Goal: Check status: Check status

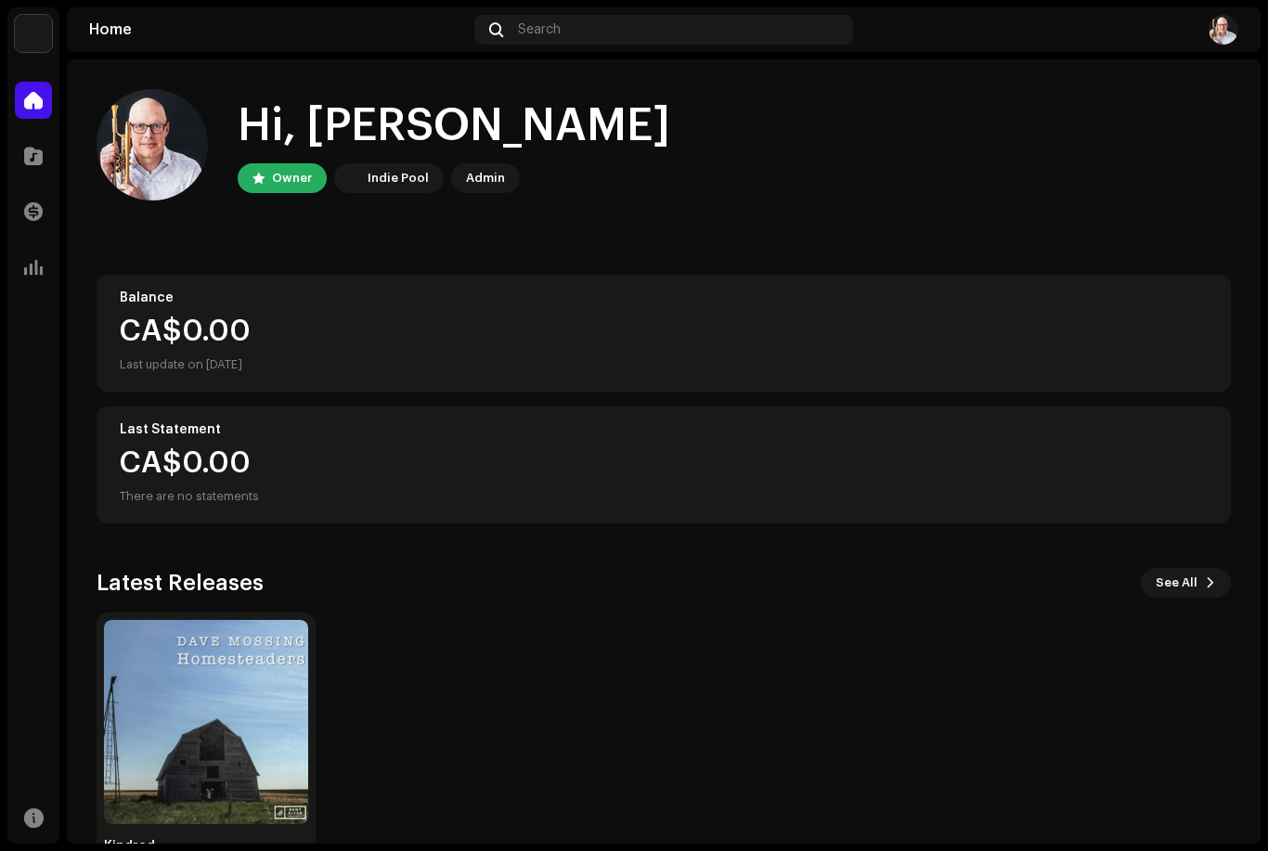
click at [45, 161] on div at bounding box center [33, 155] width 37 height 37
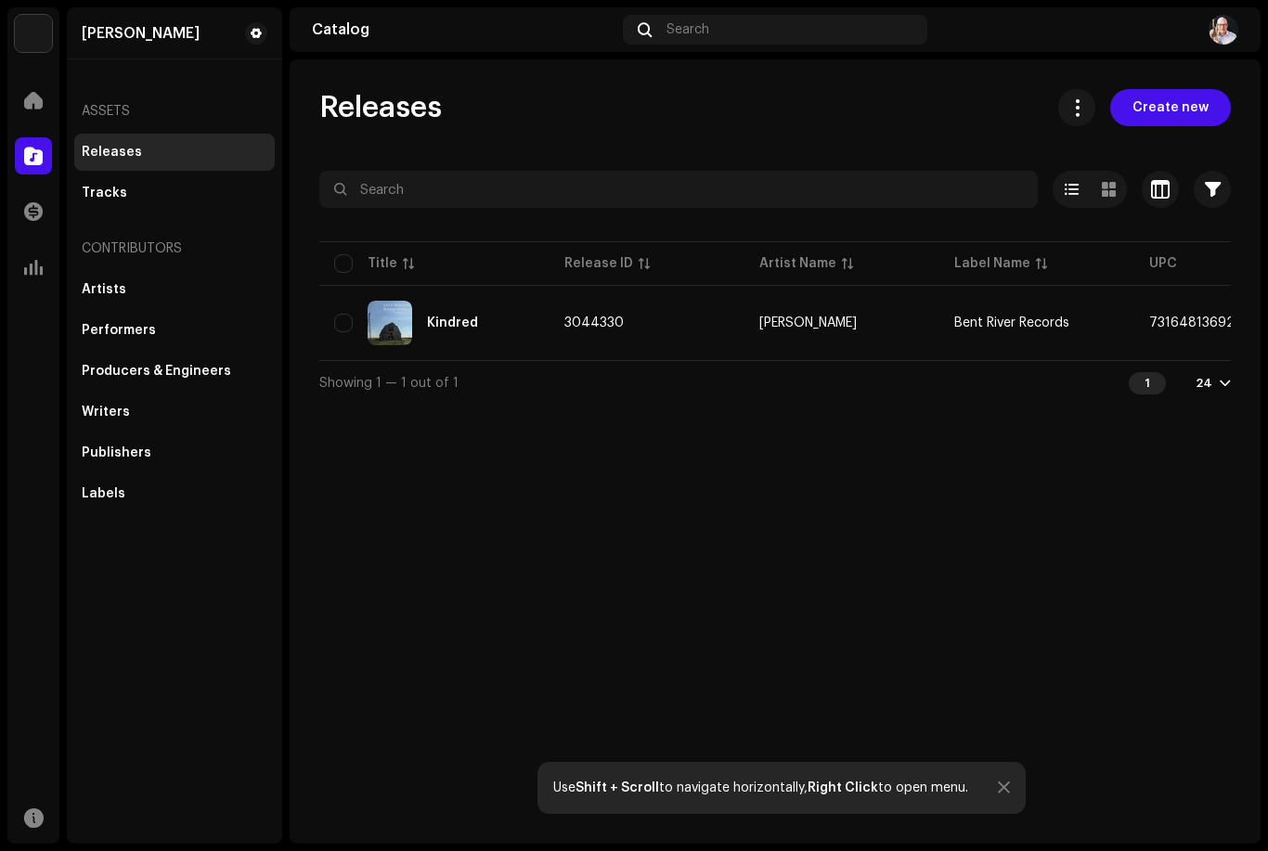
click at [411, 309] on img at bounding box center [390, 323] width 45 height 45
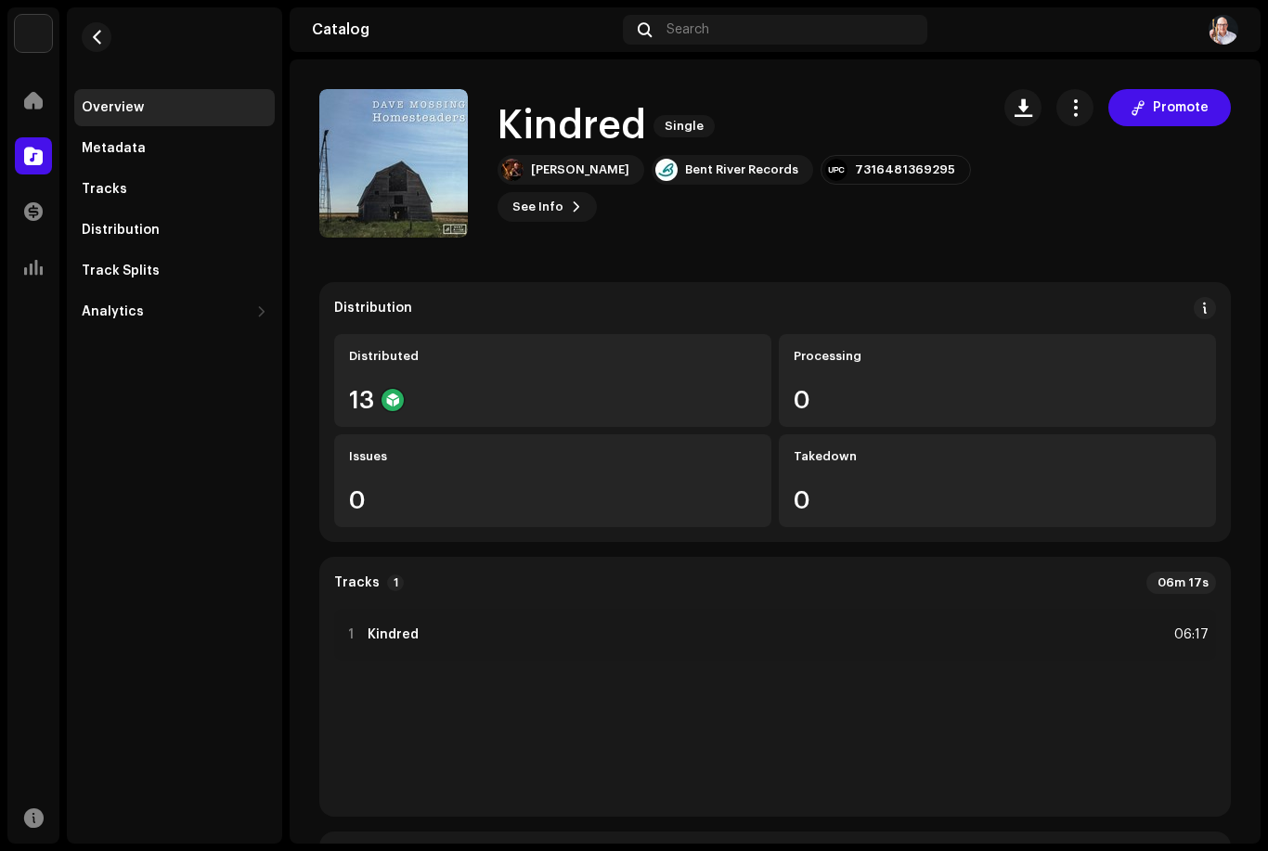
click at [548, 405] on div "13" at bounding box center [553, 400] width 408 height 24
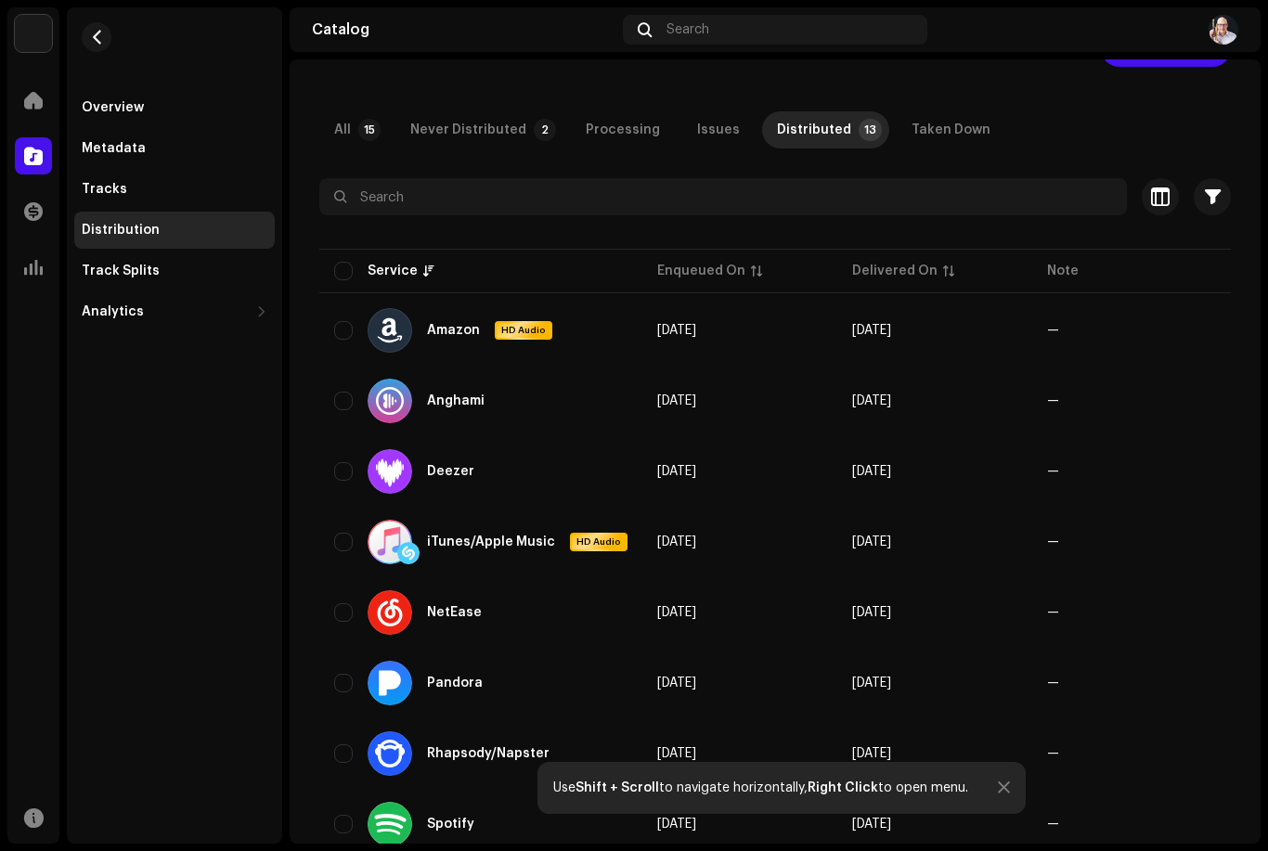
scroll to position [133, 0]
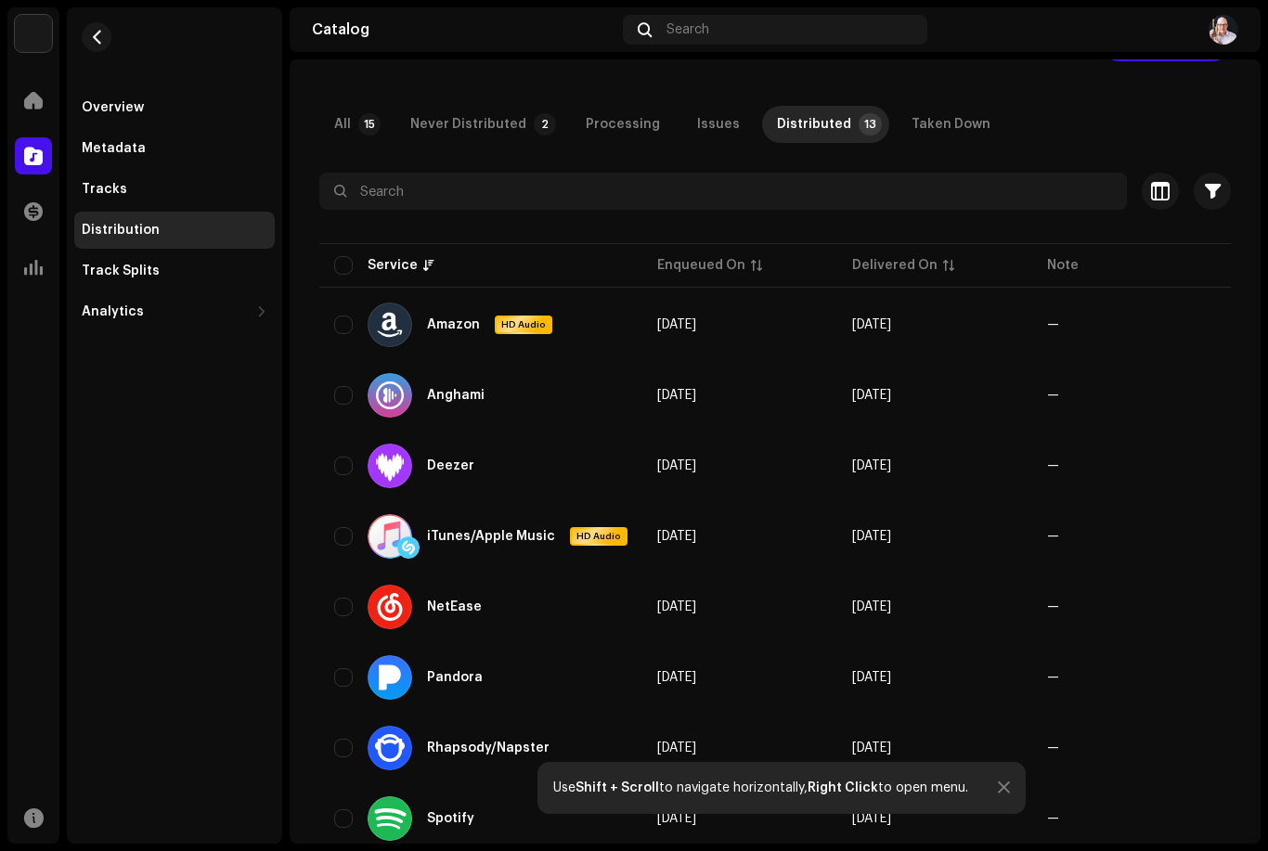
click at [873, 547] on td "[DATE]" at bounding box center [934, 536] width 195 height 67
click at [505, 545] on div "iTunes/Apple Music HD Audio" at bounding box center [498, 536] width 260 height 45
